Goal: Task Accomplishment & Management: Use online tool/utility

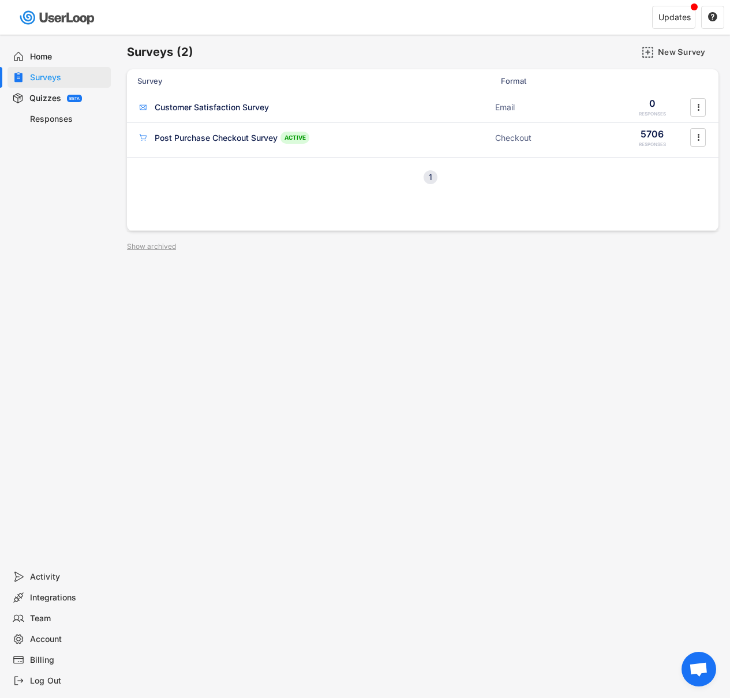
click at [40, 59] on div "Home" at bounding box center [68, 56] width 76 height 11
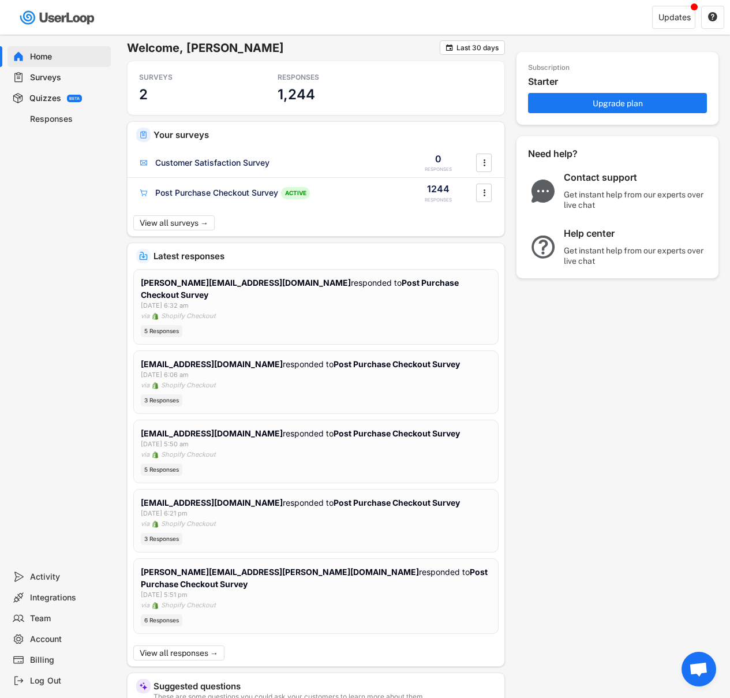
click at [57, 117] on div "Responses" at bounding box center [68, 119] width 76 height 11
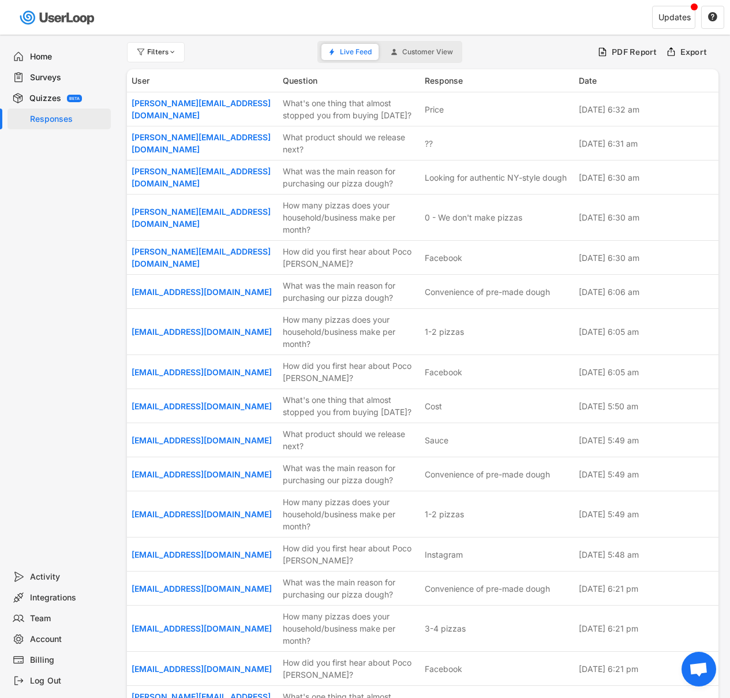
click at [59, 95] on div "Quizzes" at bounding box center [45, 98] width 32 height 11
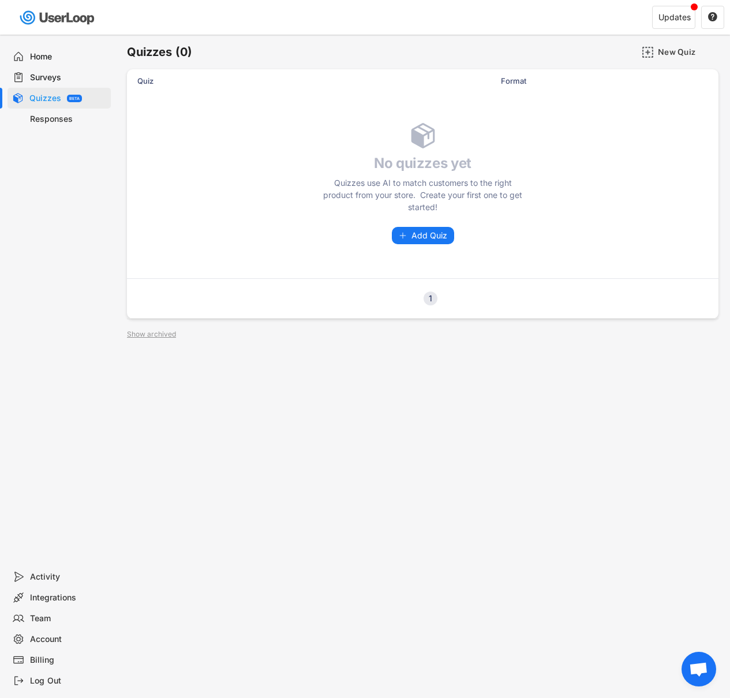
click at [43, 74] on div "Surveys" at bounding box center [68, 77] width 76 height 11
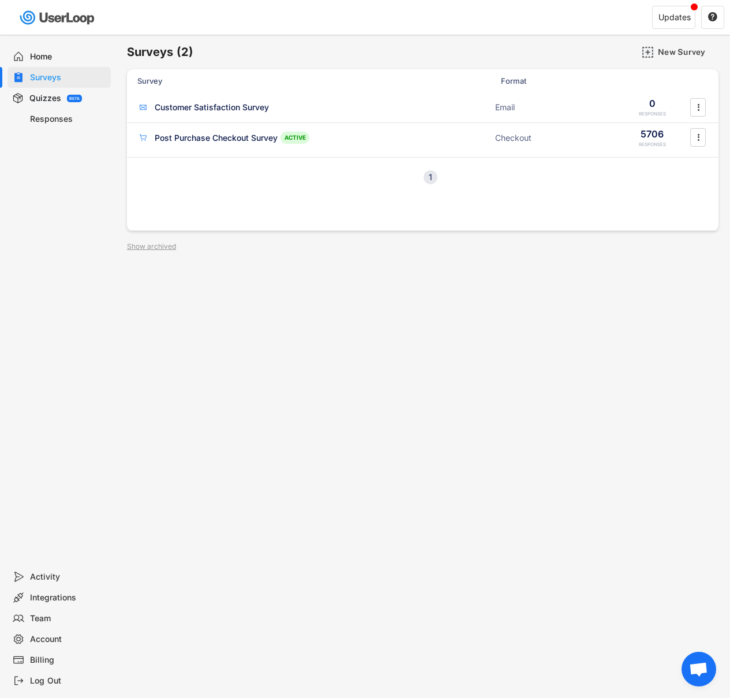
click at [43, 48] on div "Home" at bounding box center [59, 56] width 103 height 21
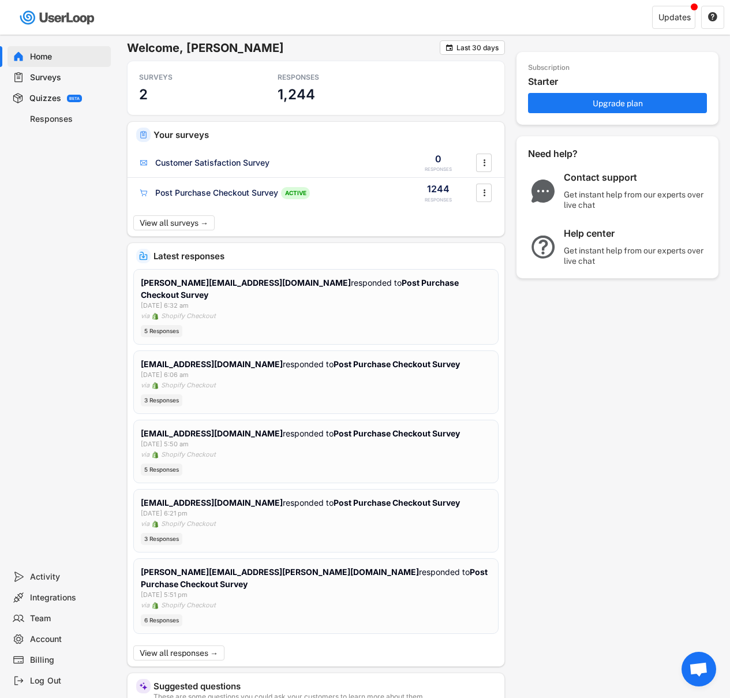
click at [49, 126] on div "Responses" at bounding box center [59, 119] width 103 height 21
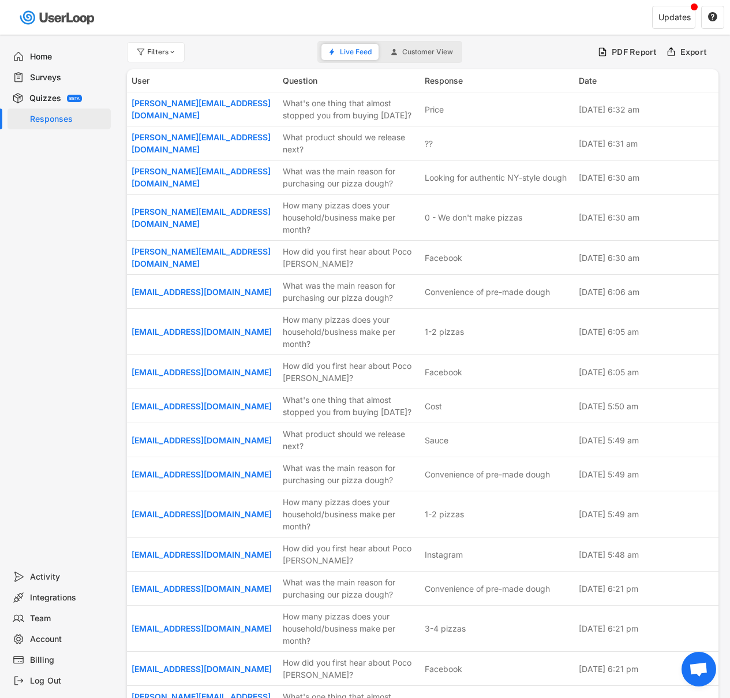
click at [46, 100] on div "Quizzes" at bounding box center [45, 98] width 32 height 11
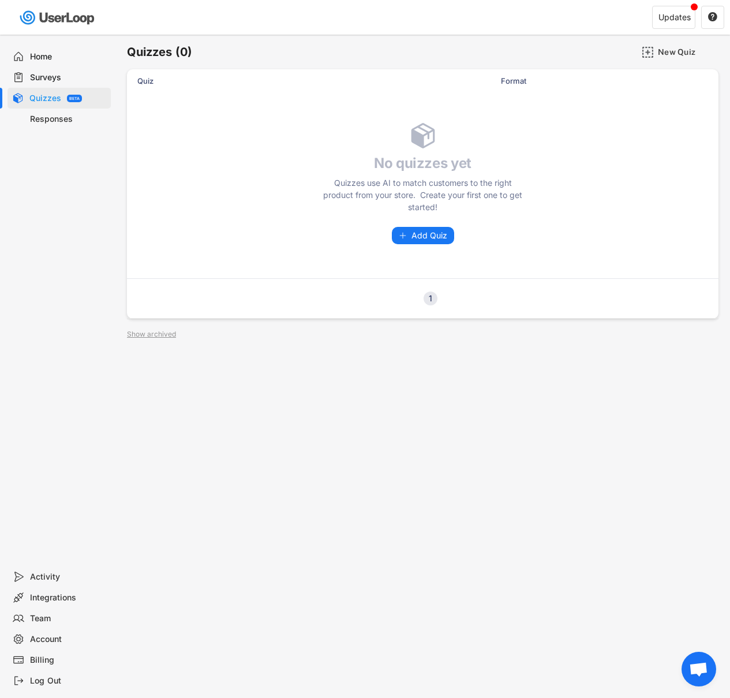
click at [39, 74] on div "Surveys" at bounding box center [68, 77] width 76 height 11
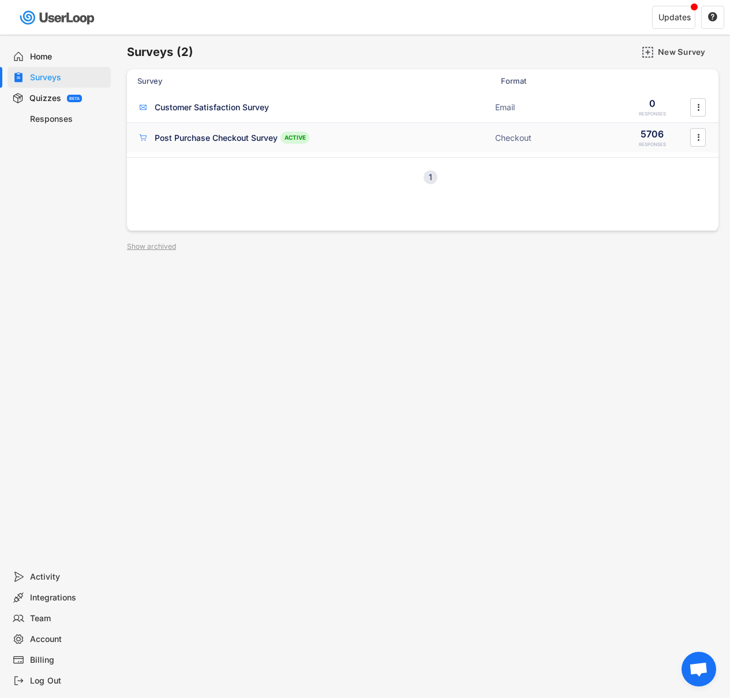
click at [207, 144] on div "Post Purchase Checkout Survey ACTIVE Checkout 5706 RESPONSES " at bounding box center [423, 138] width 592 height 30
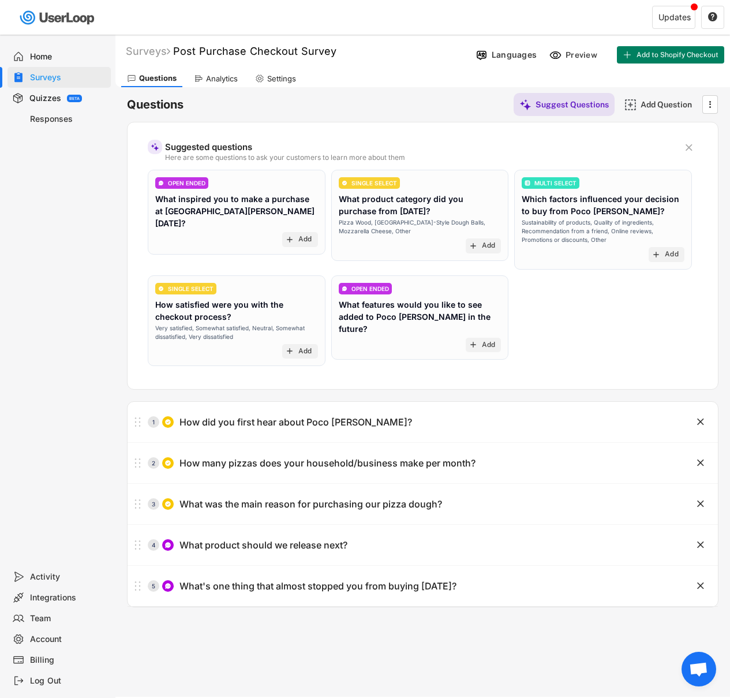
scroll to position [2, 0]
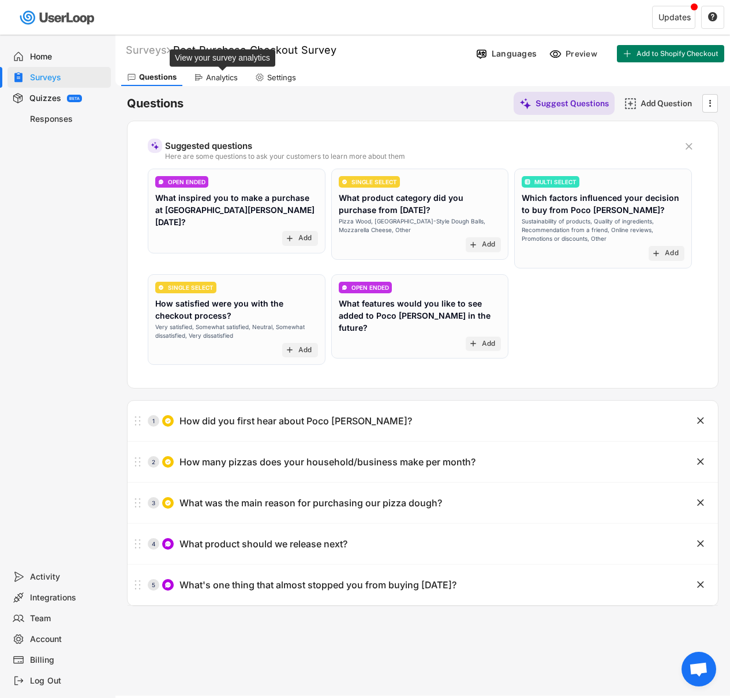
click at [212, 74] on div "Analytics" at bounding box center [222, 78] width 32 height 10
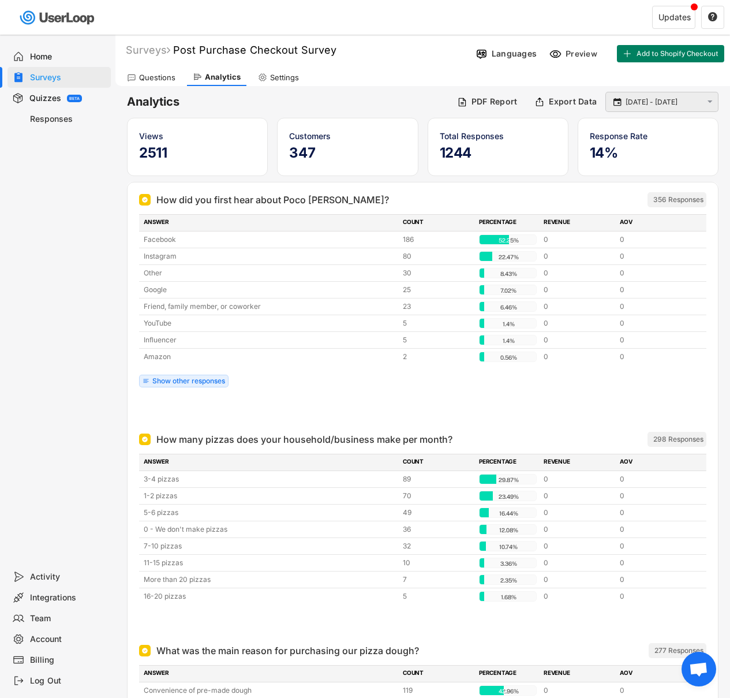
click at [693, 99] on input "[DATE] - [DATE]" at bounding box center [664, 102] width 76 height 12
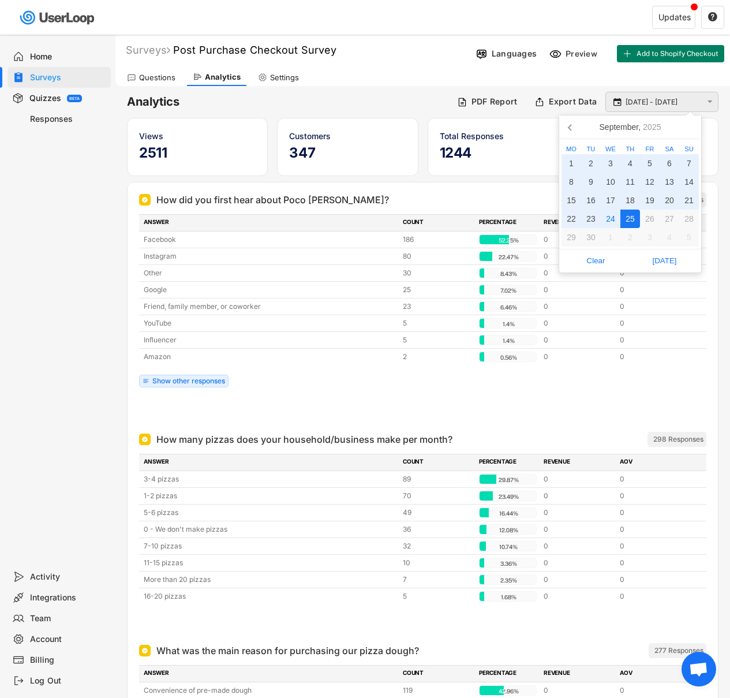
click at [690, 99] on input "[DATE] - [DATE]" at bounding box center [664, 102] width 76 height 12
click at [392, 99] on h6 "Analytics" at bounding box center [288, 102] width 322 height 16
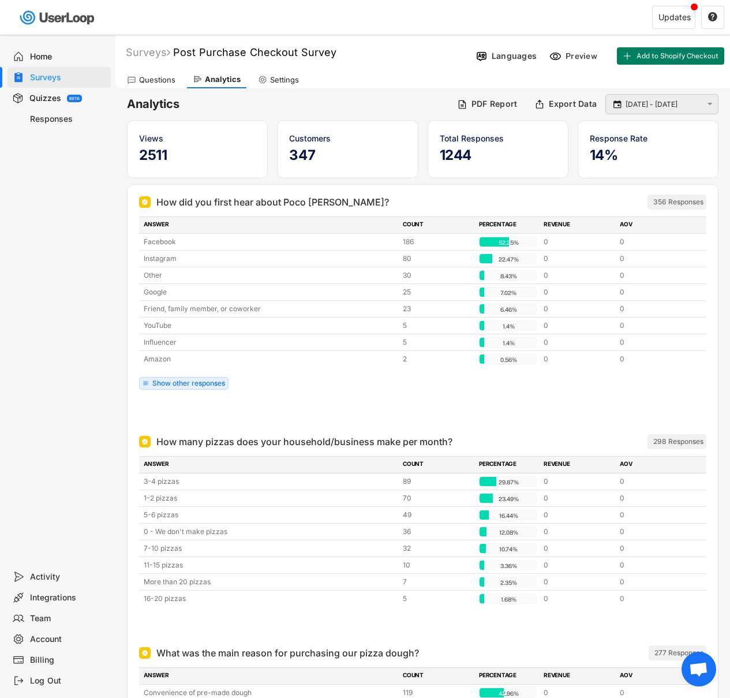
click at [689, 103] on input "[DATE] - [DATE]" at bounding box center [664, 105] width 76 height 12
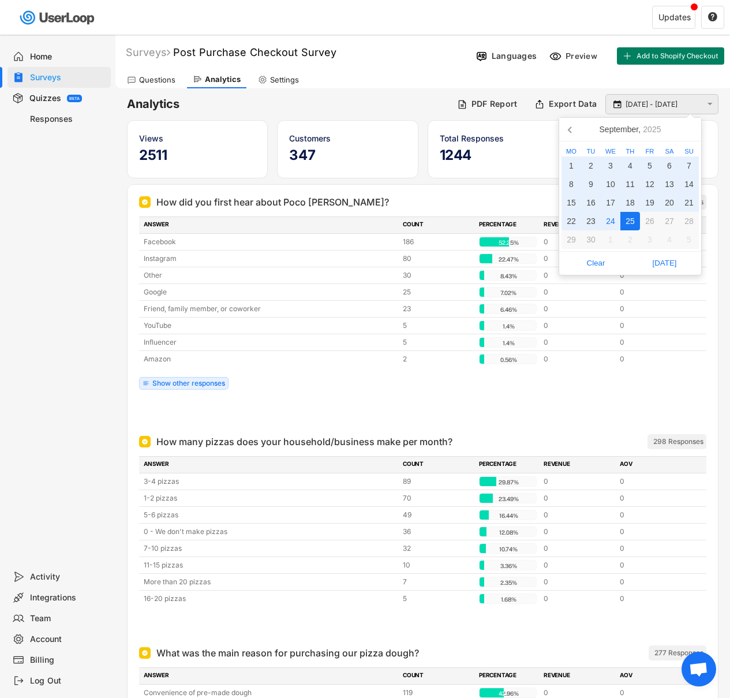
click at [689, 103] on input "[DATE] - [DATE]" at bounding box center [664, 105] width 76 height 12
click at [567, 126] on icon at bounding box center [571, 129] width 18 height 18
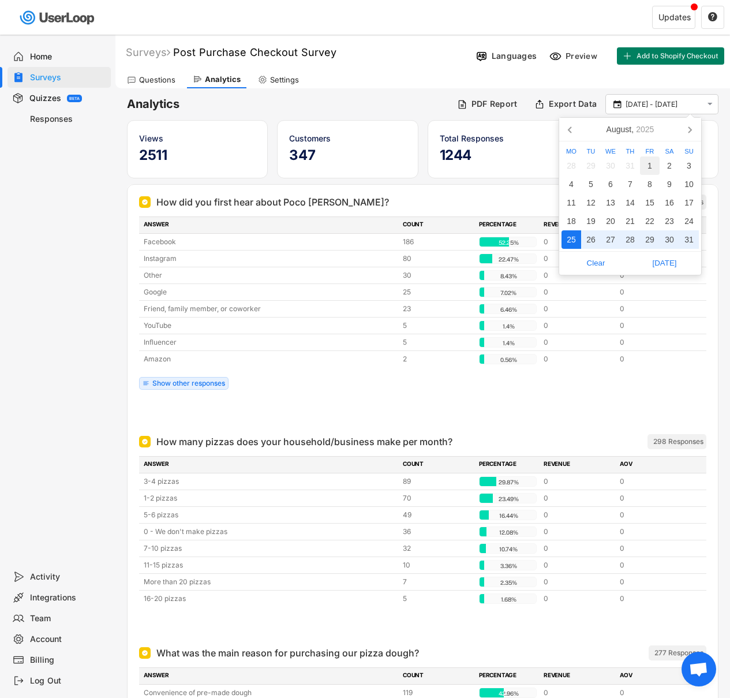
click at [654, 169] on div "1" at bounding box center [650, 165] width 20 height 18
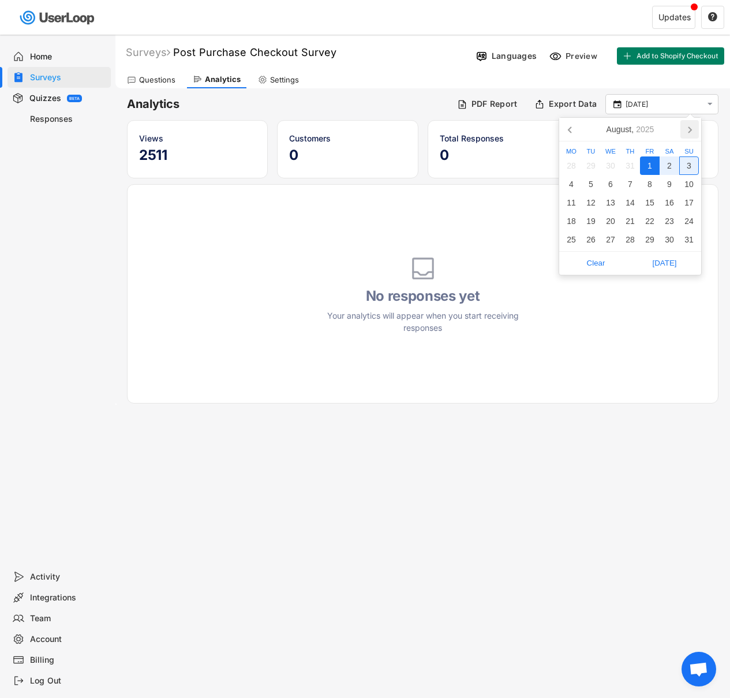
click at [689, 133] on icon at bounding box center [690, 129] width 18 height 18
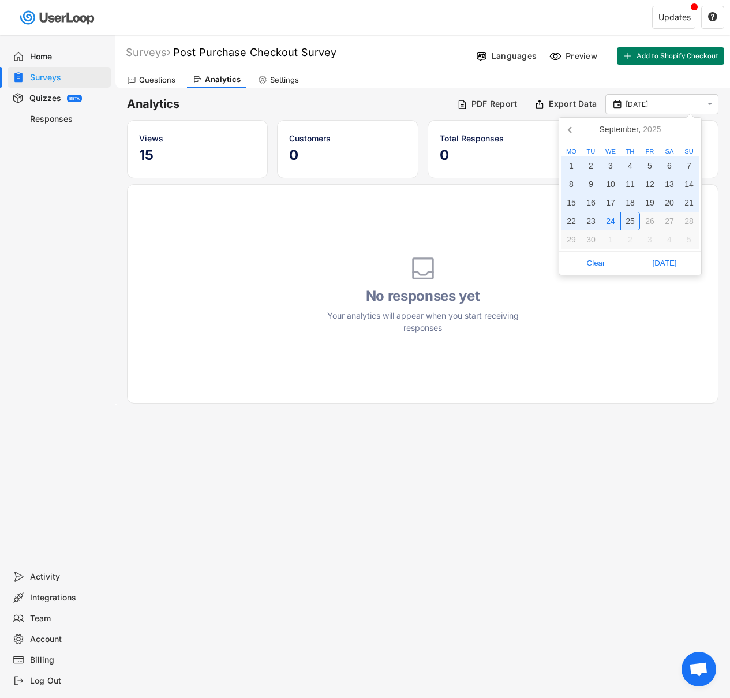
click at [631, 222] on div "25" at bounding box center [631, 221] width 20 height 18
type input "[DATE] - [DATE]"
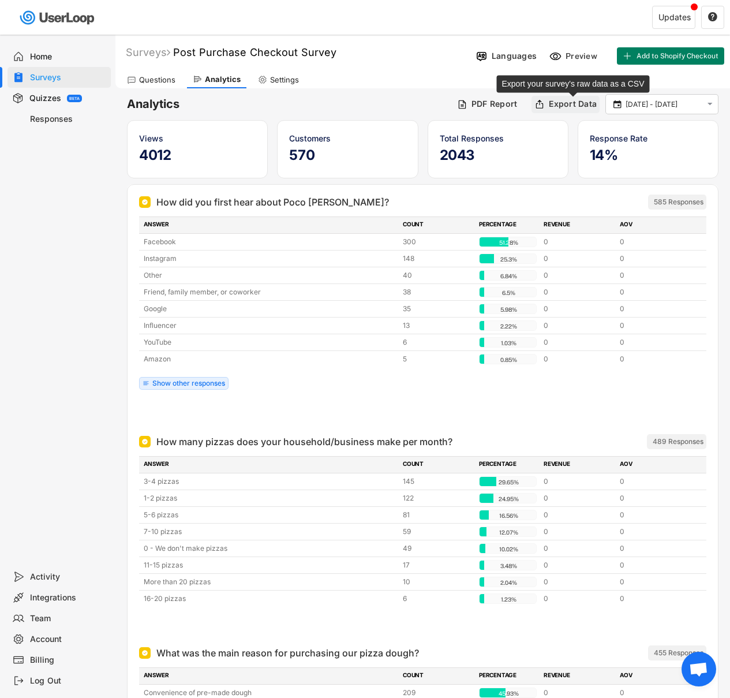
click at [573, 104] on div "Export Data" at bounding box center [573, 104] width 48 height 10
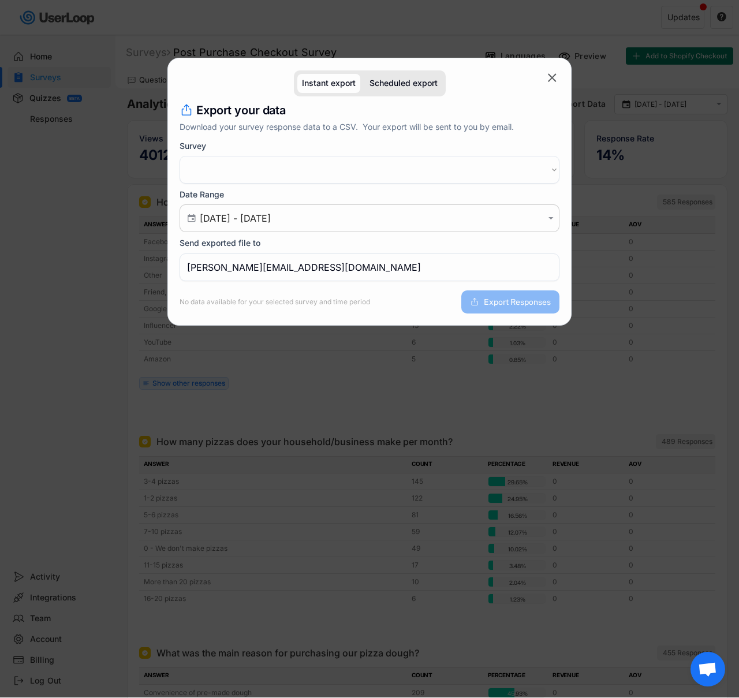
select select ""1348695171700984260__LOOKUP__1719098532044x688390677574357800""
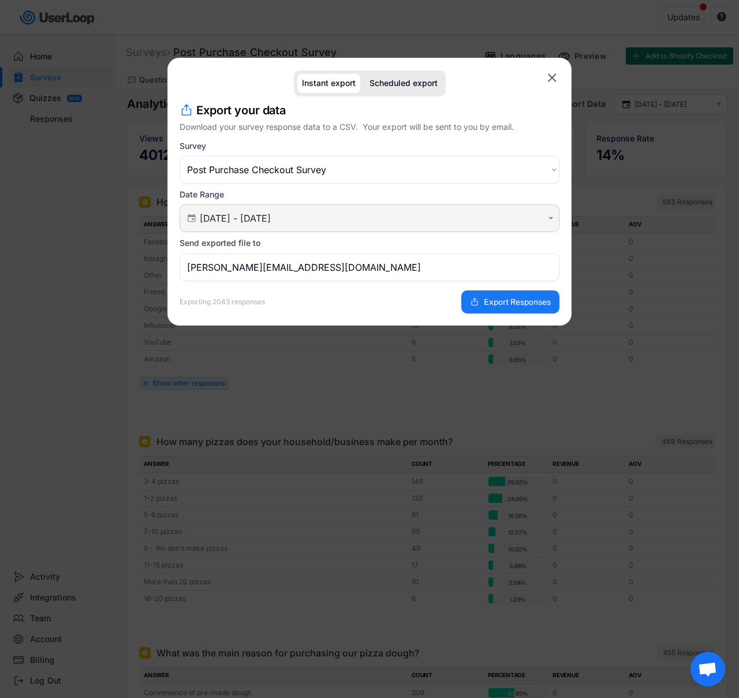
click at [327, 223] on input "[DATE] - [DATE]" at bounding box center [371, 219] width 343 height 12
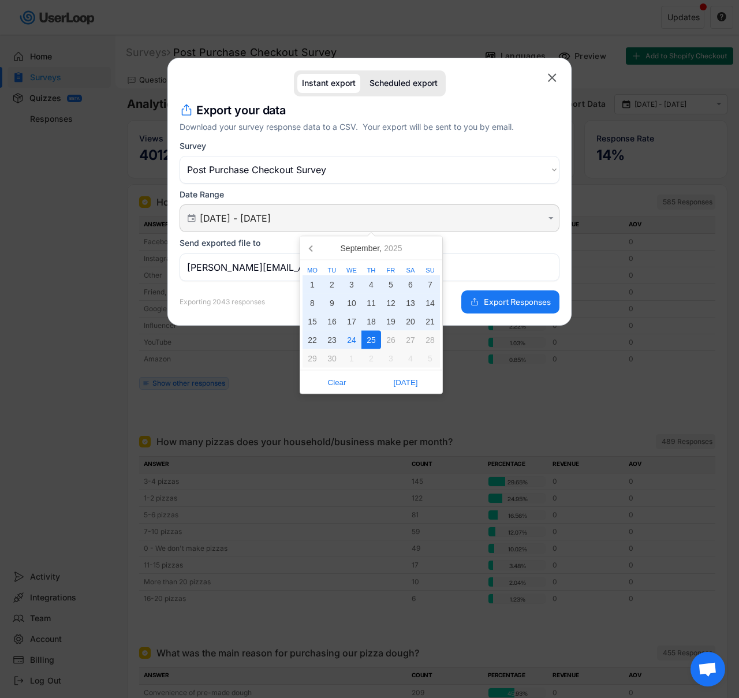
click at [327, 221] on input "[DATE] - [DATE]" at bounding box center [371, 219] width 343 height 12
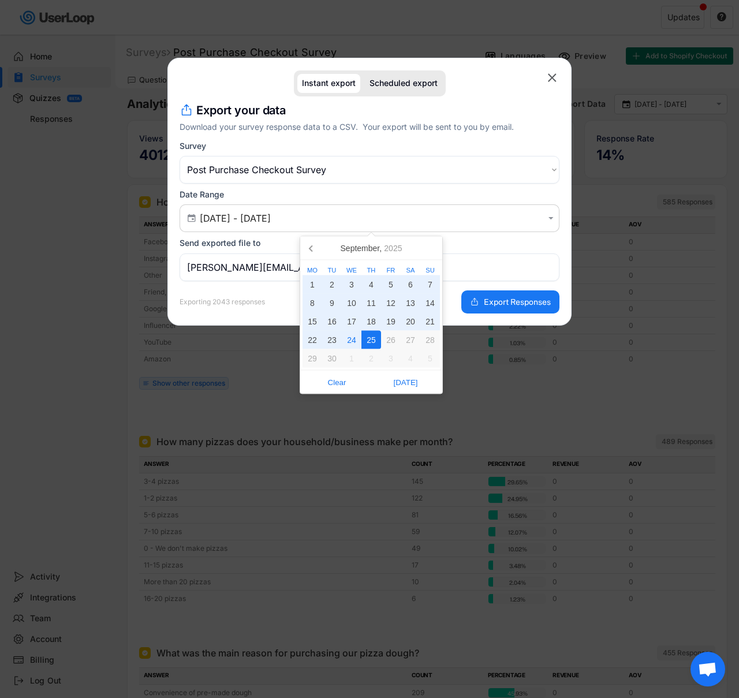
click at [367, 196] on div "Date Range  [DATE] - [DATE] " at bounding box center [370, 210] width 380 height 43
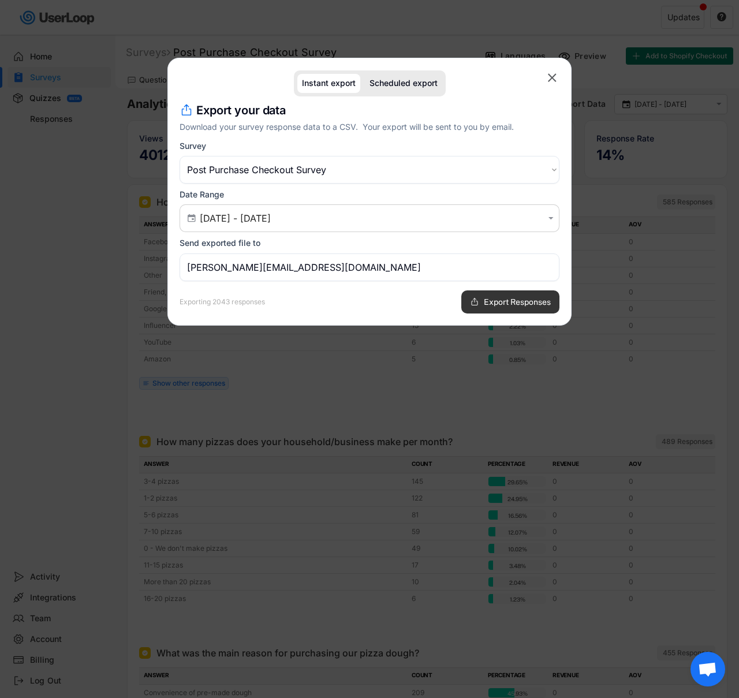
click at [517, 303] on span "Export Responses" at bounding box center [517, 302] width 67 height 8
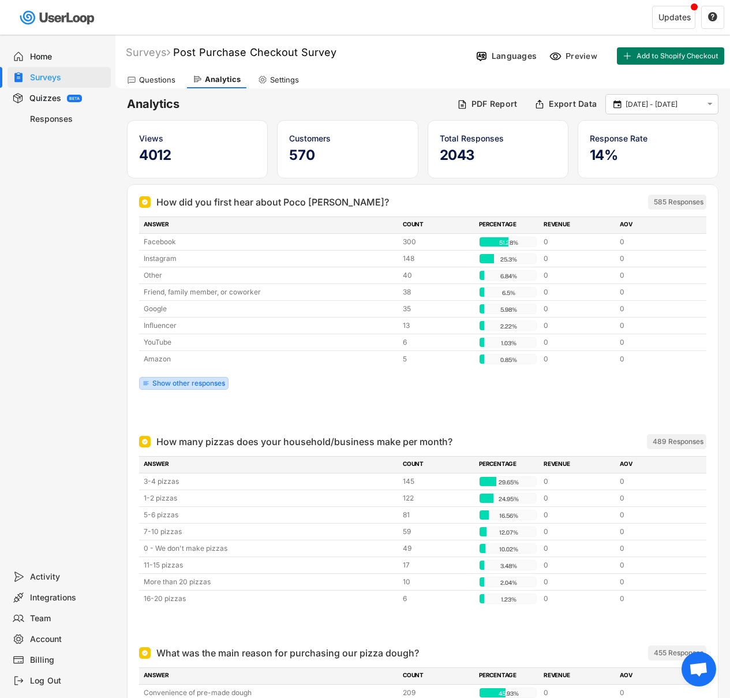
click at [165, 381] on div "Show other responses" at bounding box center [188, 383] width 73 height 7
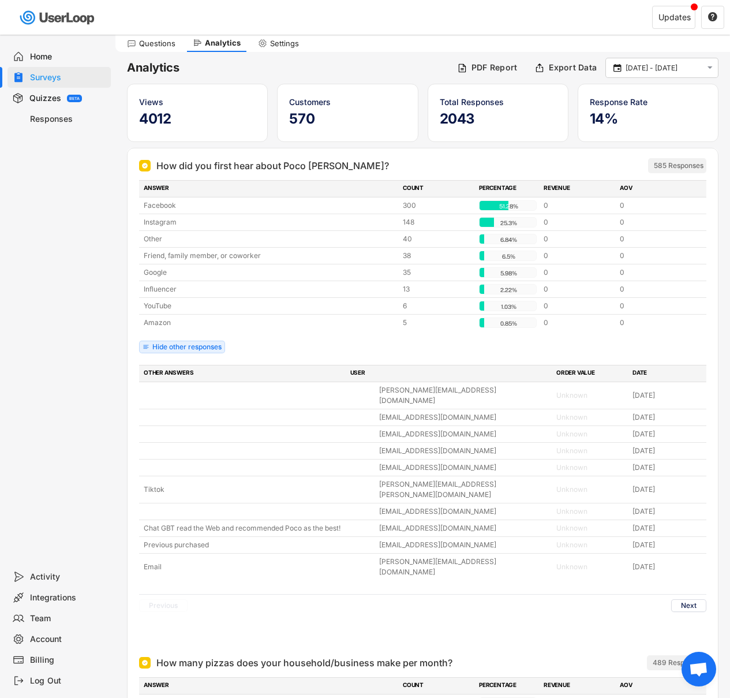
scroll to position [39, 0]
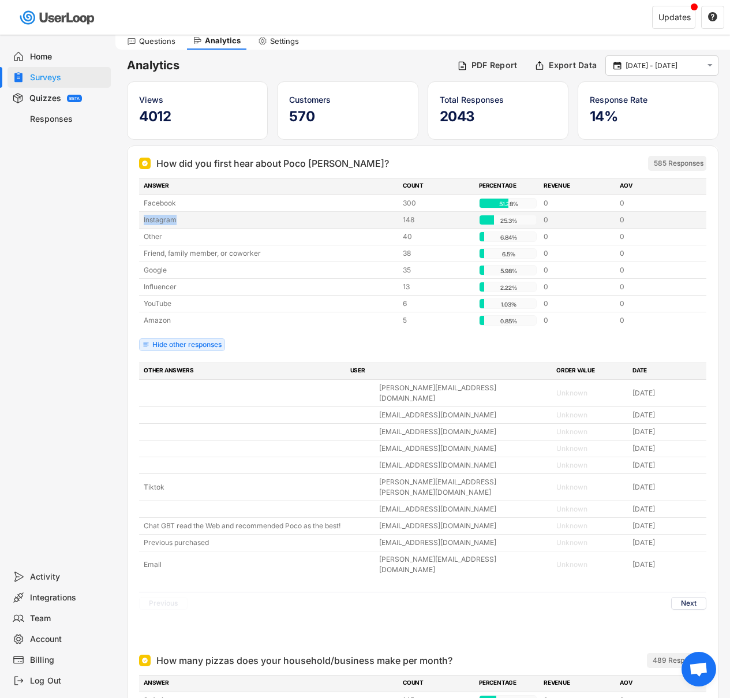
drag, startPoint x: 197, startPoint y: 217, endPoint x: 142, endPoint y: 219, distance: 55.5
click at [142, 219] on div "Instagram 148 25.3% 25.3% 0 0" at bounding box center [423, 220] width 568 height 16
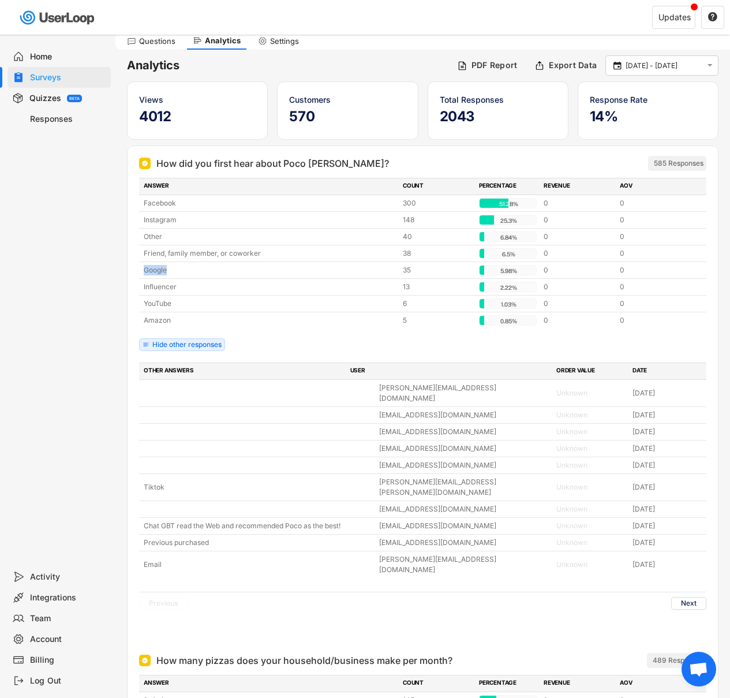
drag, startPoint x: 165, startPoint y: 268, endPoint x: 134, endPoint y: 265, distance: 31.3
click at [134, 265] on div "How did you first hear about Poco [PERSON_NAME]? 585 Responses ANSWER COUNT PER…" at bounding box center [423, 394] width 591 height 497
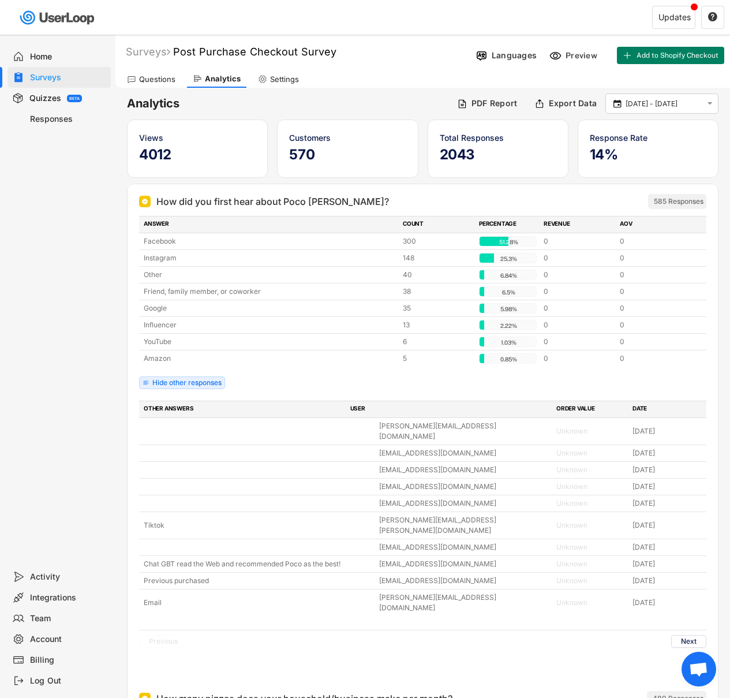
scroll to position [0, 0]
click at [64, 268] on div "Home Surveys Quizzes BETA Responses" at bounding box center [57, 301] width 115 height 532
click at [647, 103] on input "[DATE] - [DATE]" at bounding box center [664, 105] width 76 height 12
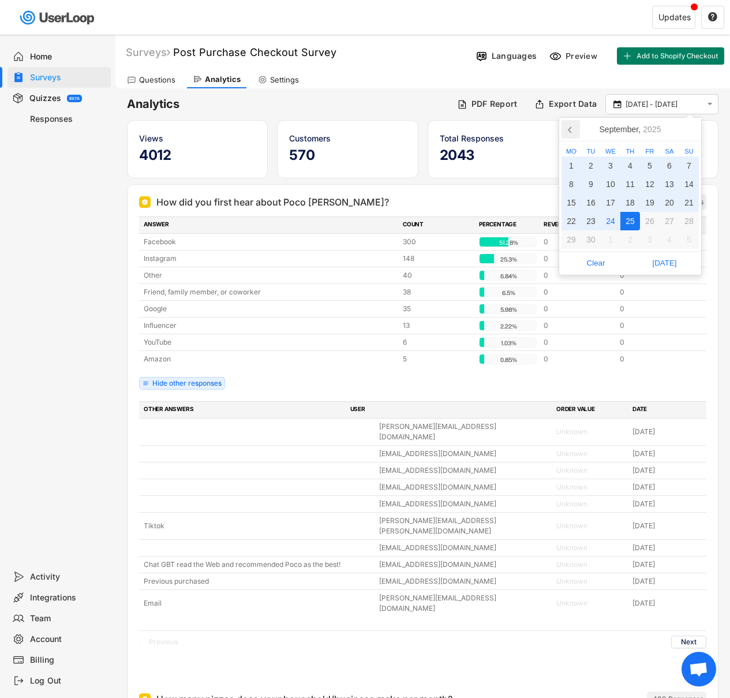
click at [568, 131] on icon at bounding box center [571, 129] width 18 height 18
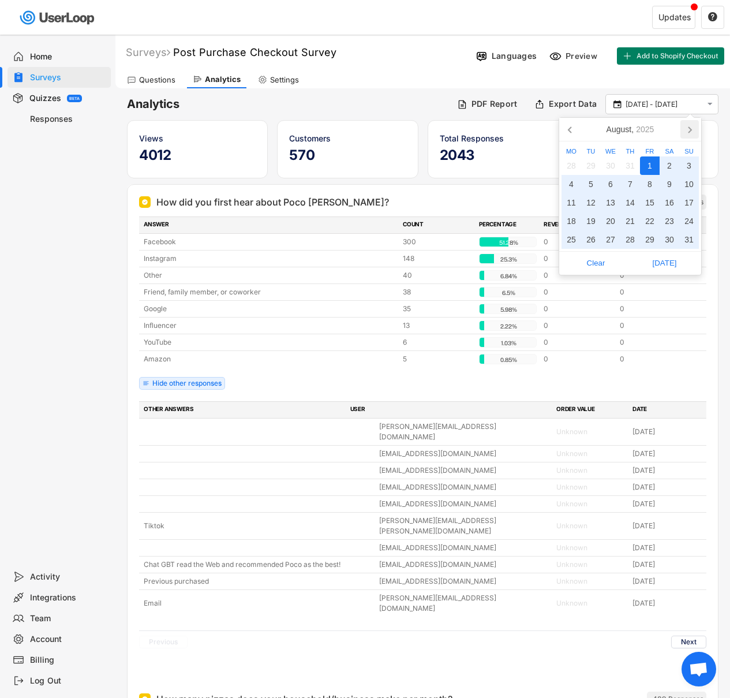
click at [687, 131] on icon at bounding box center [690, 129] width 18 height 18
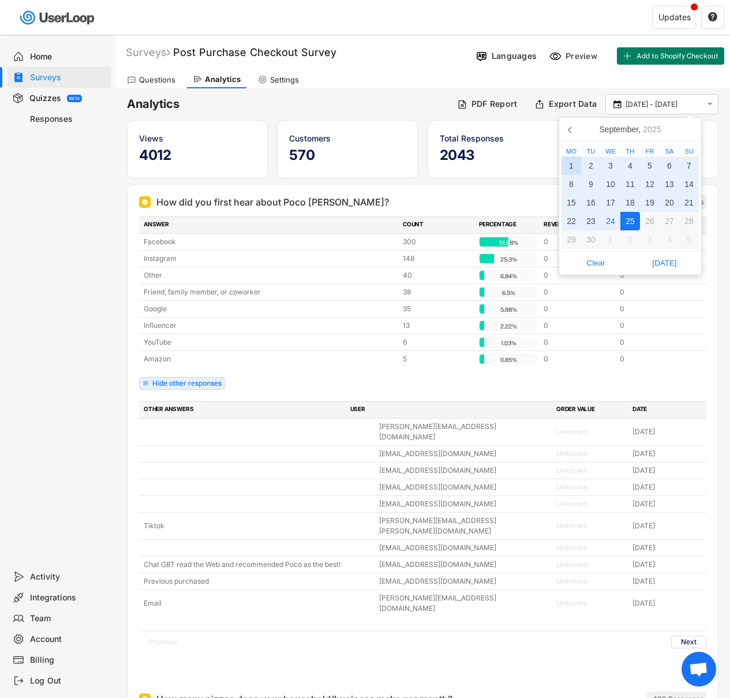
click at [568, 161] on div "1" at bounding box center [572, 165] width 20 height 18
click at [633, 221] on div "25" at bounding box center [631, 221] width 20 height 18
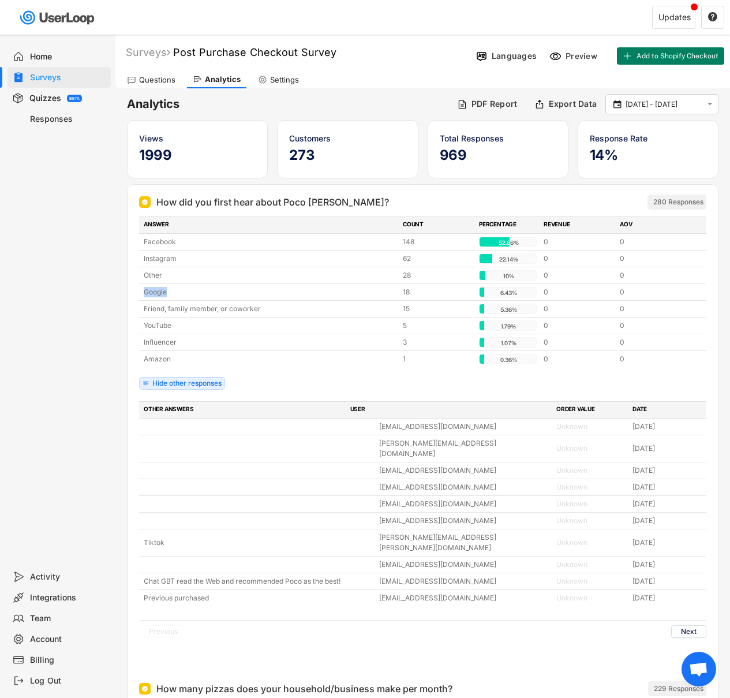
drag, startPoint x: 178, startPoint y: 292, endPoint x: 131, endPoint y: 290, distance: 46.8
click at [131, 290] on div "How did you first hear about Poco [PERSON_NAME]? 280 Responses ANSWER COUNT PER…" at bounding box center [423, 428] width 591 height 487
click at [103, 288] on div "Home Surveys Quizzes BETA Responses" at bounding box center [57, 301] width 115 height 532
click at [662, 105] on input "[DATE] - [DATE]" at bounding box center [664, 105] width 76 height 12
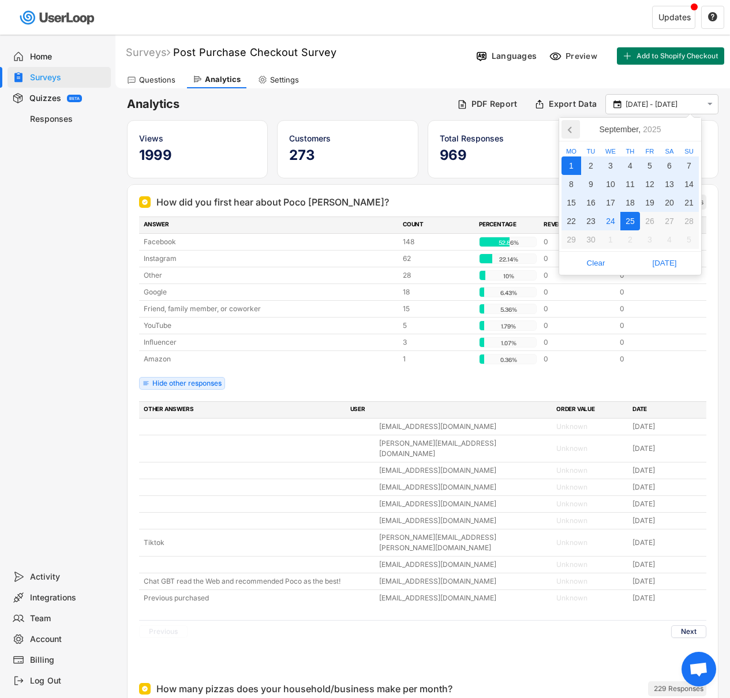
click at [567, 124] on icon at bounding box center [571, 129] width 18 height 18
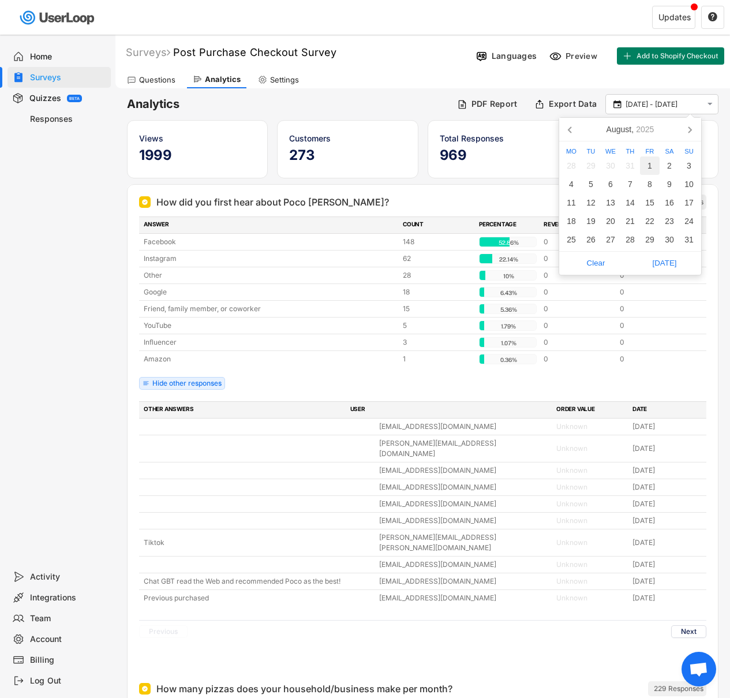
click at [648, 163] on div "1" at bounding box center [650, 165] width 20 height 18
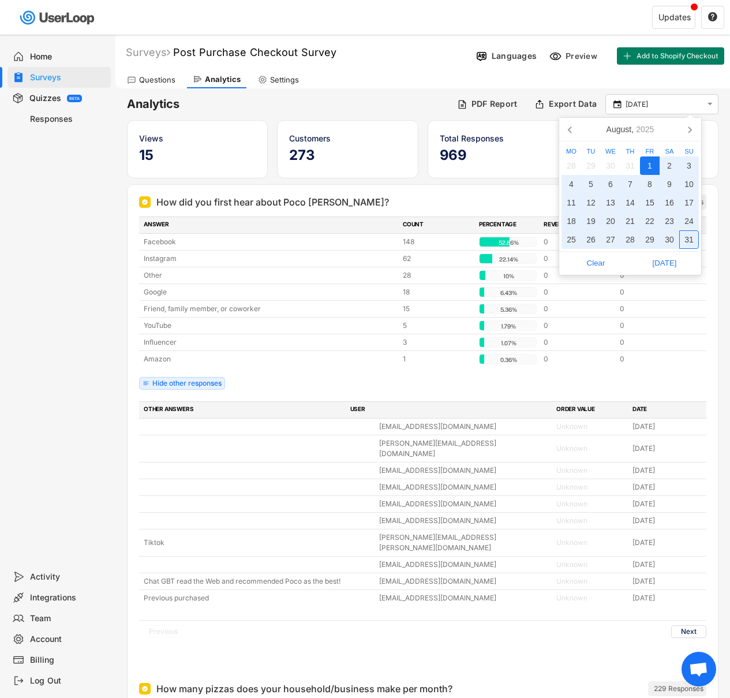
click at [686, 233] on div "31" at bounding box center [690, 239] width 20 height 18
type input "[DATE] - [DATE]"
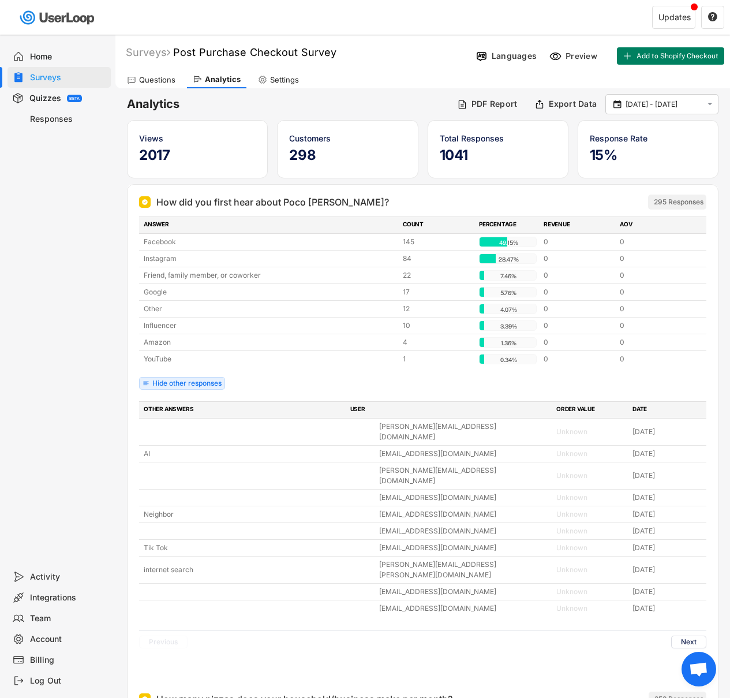
click at [161, 104] on h6 "Analytics" at bounding box center [288, 104] width 322 height 16
drag, startPoint x: 161, startPoint y: 104, endPoint x: 242, endPoint y: 107, distance: 81.5
click at [161, 104] on h6 "Analytics" at bounding box center [288, 104] width 322 height 16
click at [321, 102] on h6 "Analytics" at bounding box center [288, 104] width 322 height 16
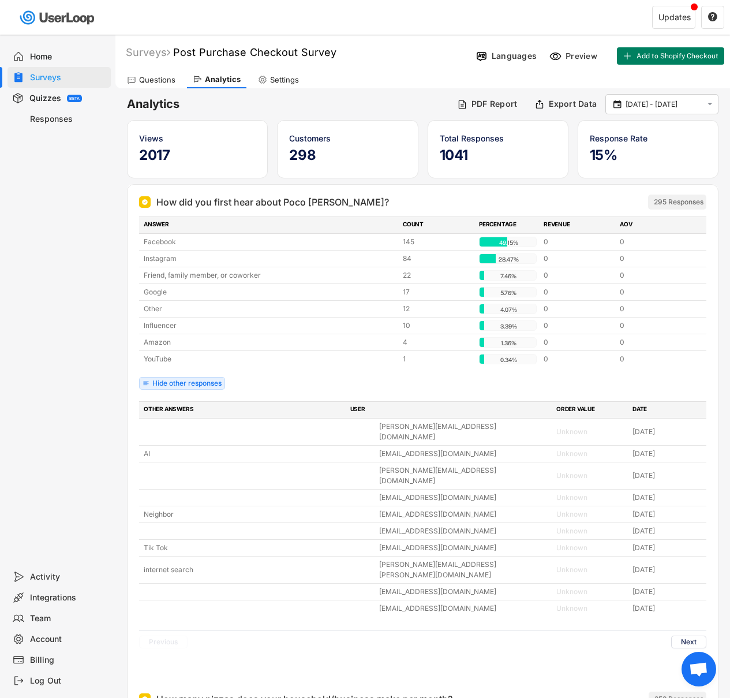
click at [167, 103] on h6 "Analytics" at bounding box center [288, 104] width 322 height 16
drag, startPoint x: 167, startPoint y: 103, endPoint x: 314, endPoint y: 102, distance: 146.7
click at [167, 103] on h6 "Analytics" at bounding box center [288, 104] width 322 height 16
click at [315, 102] on h6 "Analytics" at bounding box center [288, 104] width 322 height 16
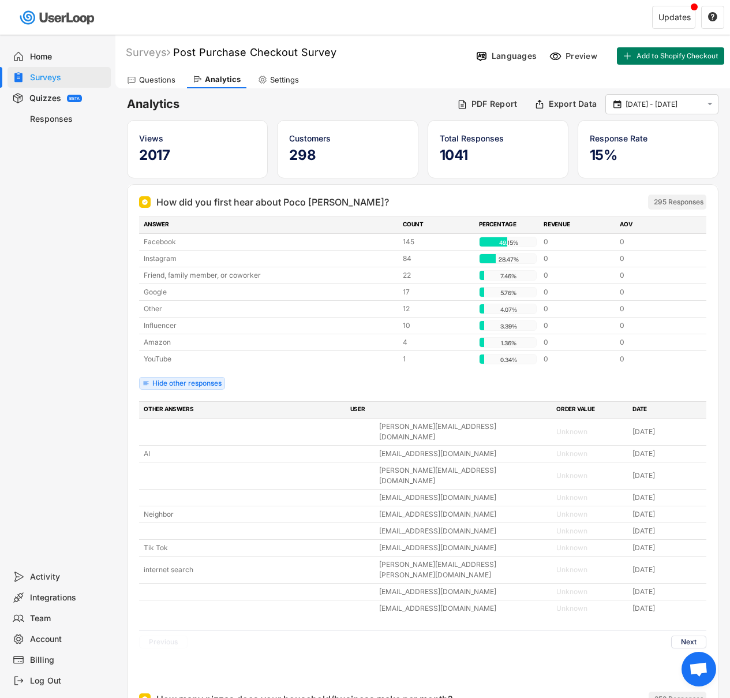
click at [159, 102] on h6 "Analytics" at bounding box center [288, 104] width 322 height 16
click at [282, 94] on div "Analytics PDF Report Export Data  [DATE] - [DATE] " at bounding box center [423, 104] width 592 height 20
drag, startPoint x: 111, startPoint y: 256, endPoint x: 86, endPoint y: 230, distance: 35.9
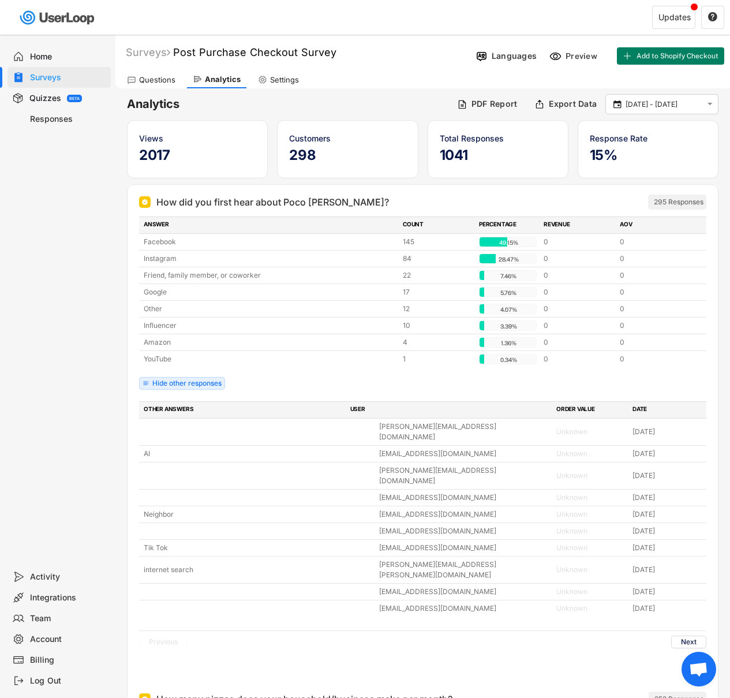
click at [86, 230] on div "Home Surveys Quizzes BETA Responses" at bounding box center [57, 301] width 115 height 532
drag, startPoint x: 99, startPoint y: 245, endPoint x: 98, endPoint y: 223, distance: 22.0
click at [98, 223] on div "Home Surveys Quizzes BETA Responses" at bounding box center [57, 301] width 115 height 532
drag, startPoint x: 116, startPoint y: 257, endPoint x: 105, endPoint y: 229, distance: 30.0
click at [105, 229] on body "Welcome, [PERSON_NAME]  Last 30 days SURVEYS 2 RESPONSES 1,244 Your surveys Cu…" at bounding box center [365, 349] width 730 height 698
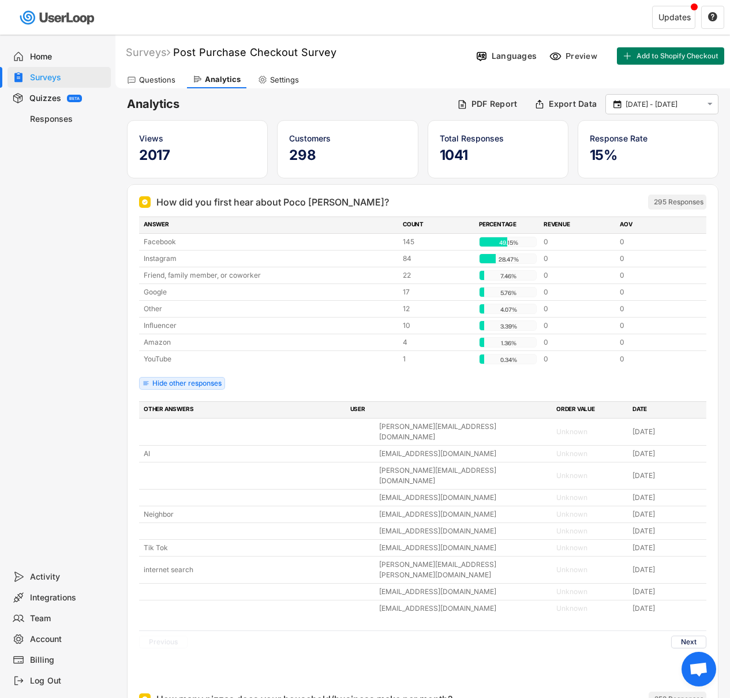
drag, startPoint x: 105, startPoint y: 229, endPoint x: 99, endPoint y: 204, distance: 25.5
click at [99, 204] on div "Home Surveys Quizzes BETA Responses" at bounding box center [57, 301] width 115 height 532
drag, startPoint x: 87, startPoint y: 269, endPoint x: 81, endPoint y: 248, distance: 21.4
click at [81, 248] on div "Home Surveys Quizzes BETA Responses" at bounding box center [57, 301] width 115 height 532
drag, startPoint x: 110, startPoint y: 331, endPoint x: 97, endPoint y: 292, distance: 42.0
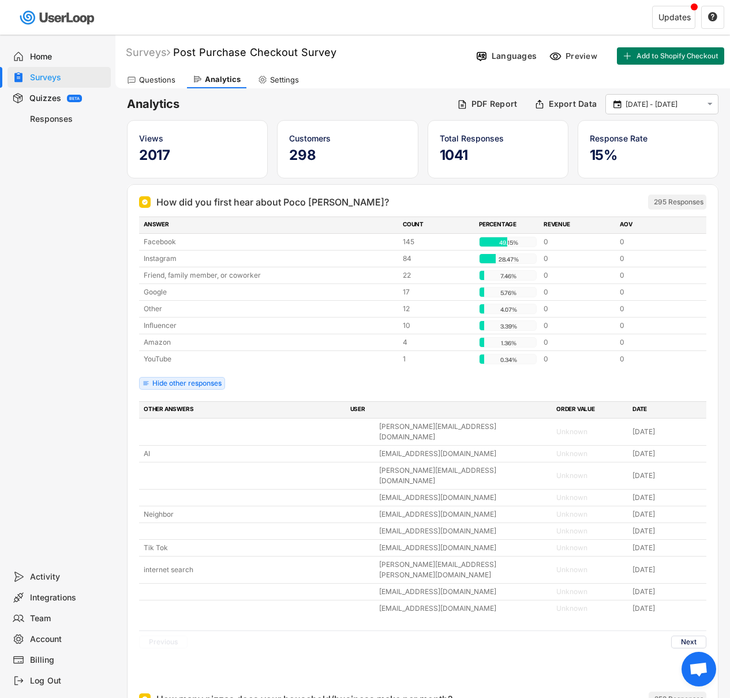
click at [97, 292] on div "Home Surveys Quizzes BETA Responses" at bounding box center [57, 301] width 115 height 532
drag, startPoint x: 117, startPoint y: 311, endPoint x: 108, endPoint y: 284, distance: 28.5
click at [108, 284] on body "Welcome, [PERSON_NAME]  Last 30 days SURVEYS 2 RESPONSES 1,244 Your surveys Cu…" at bounding box center [365, 349] width 730 height 698
click at [157, 294] on div "Google" at bounding box center [270, 292] width 252 height 10
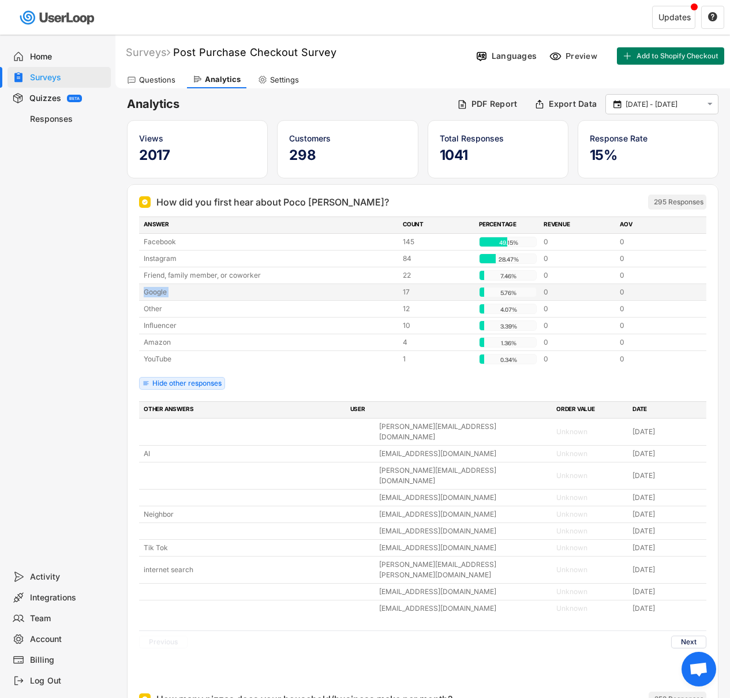
click at [157, 294] on div "Google" at bounding box center [270, 292] width 252 height 10
click at [76, 280] on div "Home Surveys Quizzes BETA Responses" at bounding box center [57, 301] width 115 height 532
